Goal: Information Seeking & Learning: Learn about a topic

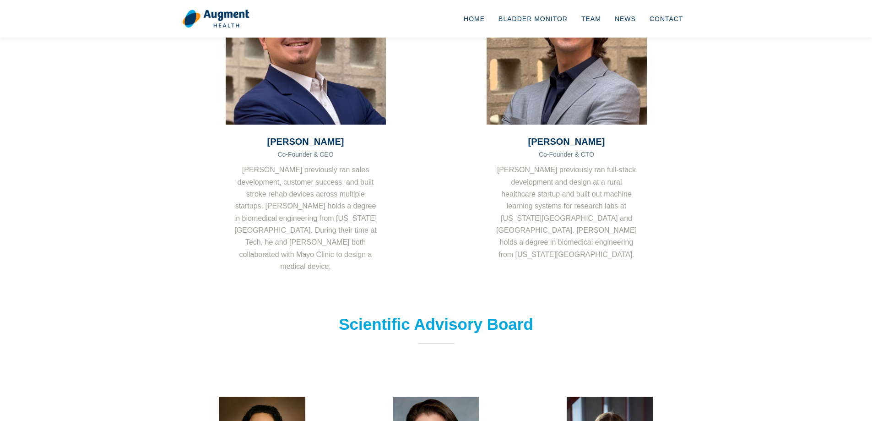
scroll to position [183, 0]
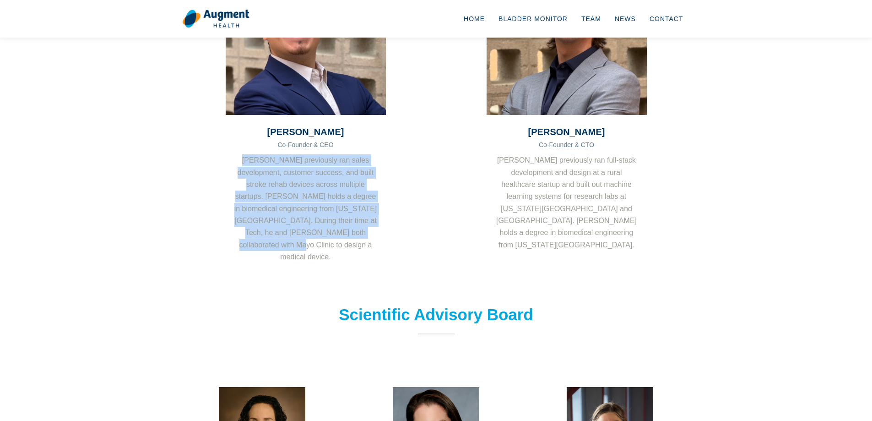
drag, startPoint x: 328, startPoint y: 223, endPoint x: 236, endPoint y: 154, distance: 115.1
click at [236, 154] on p "[PERSON_NAME] previously ran sales development, customer success, and built str…" at bounding box center [306, 208] width 160 height 109
copy p "[PERSON_NAME] previously ran sales development, customer success, and built str…"
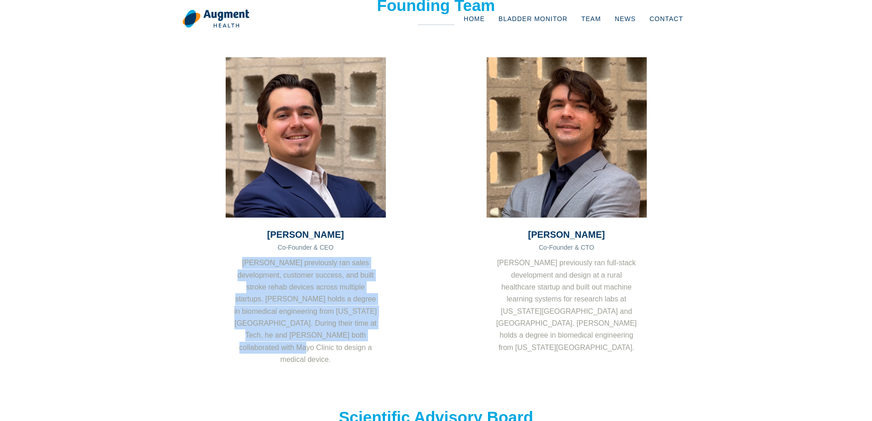
scroll to position [0, 0]
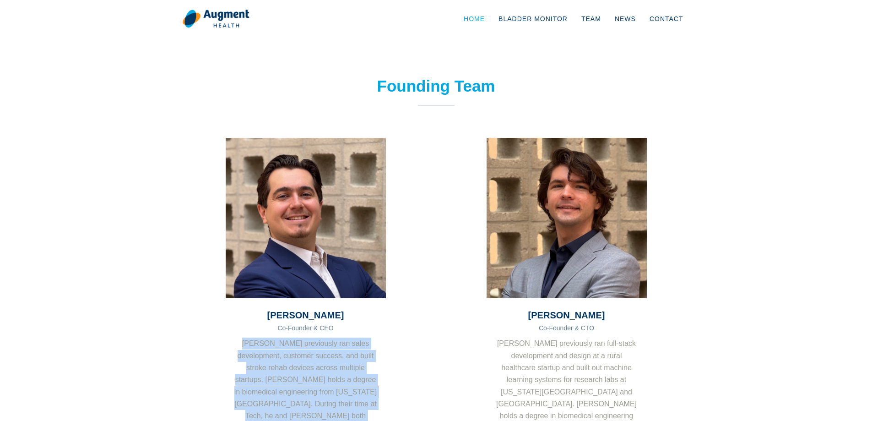
click at [486, 17] on link "Home" at bounding box center [474, 19] width 35 height 30
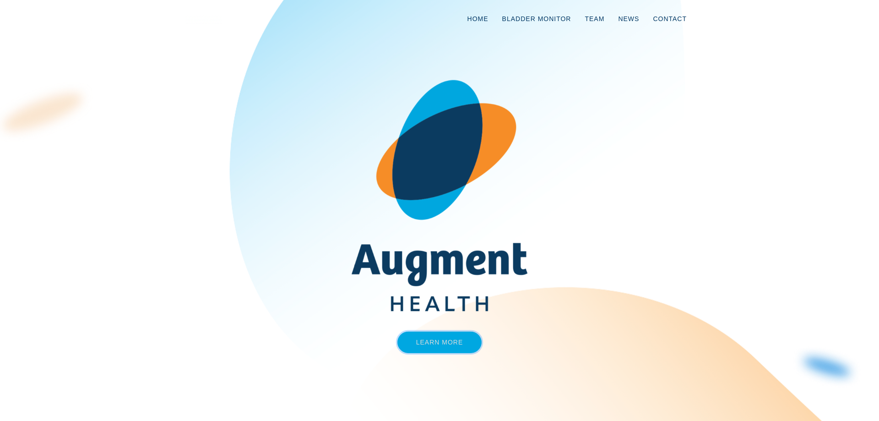
click at [437, 337] on link "Learn More" at bounding box center [439, 343] width 85 height 22
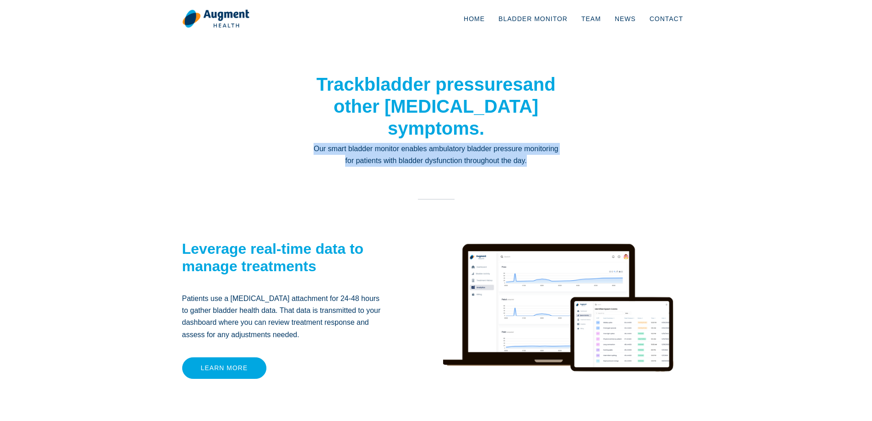
drag, startPoint x: 531, startPoint y: 162, endPoint x: 313, endPoint y: 148, distance: 217.9
click at [313, 149] on p "Our smart bladder monitor enables ambulatory bladder pressure monitoring for pa…" at bounding box center [436, 155] width 247 height 24
copy p "Our smart bladder monitor enables ambulatory bladder pressure monitoring for pa…"
